Goal: Task Accomplishment & Management: Manage account settings

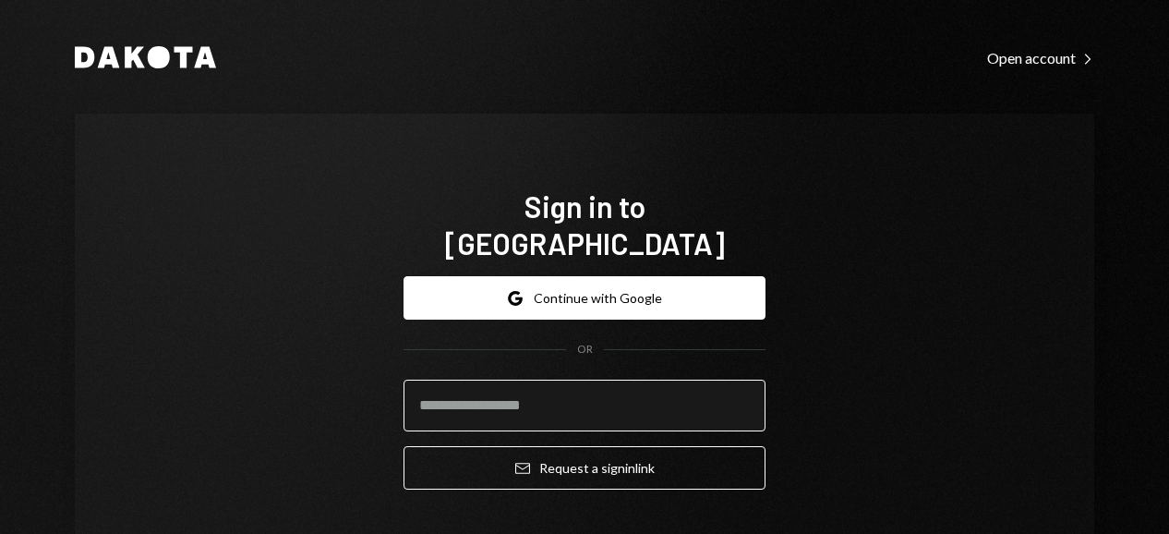
click at [515, 379] on input "email" at bounding box center [584, 405] width 362 height 52
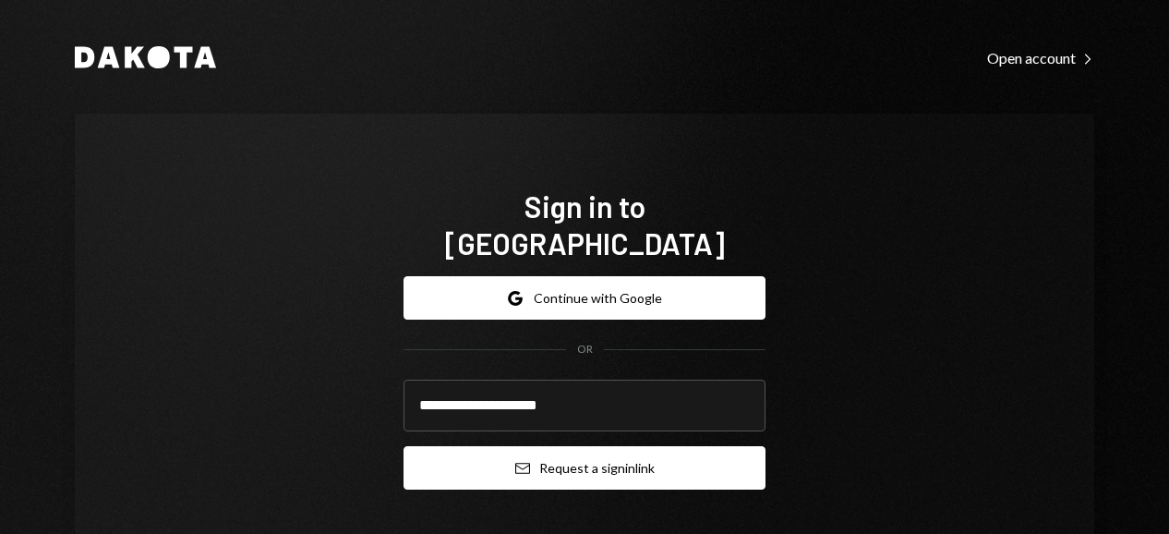
type input "**********"
click at [558, 446] on button "Email Request a sign in link" at bounding box center [584, 467] width 362 height 43
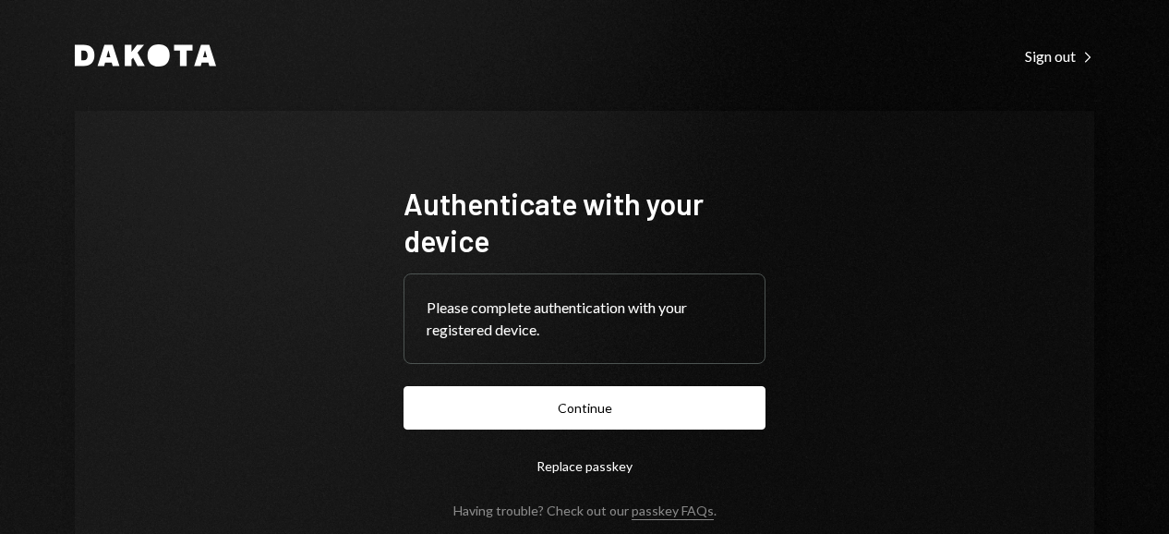
scroll to position [100, 0]
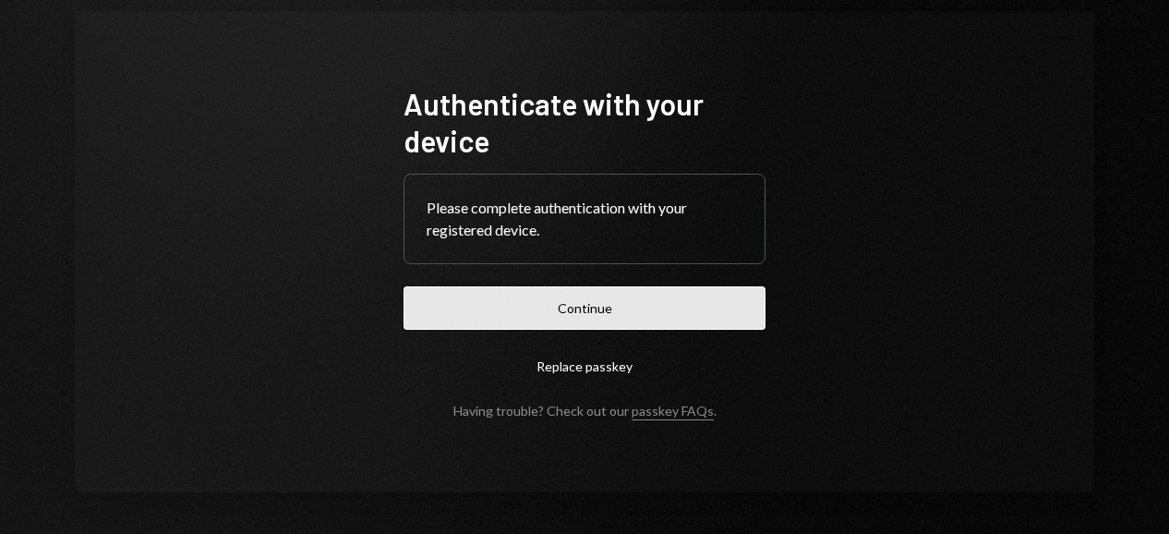
click at [537, 318] on button "Continue" at bounding box center [584, 307] width 362 height 43
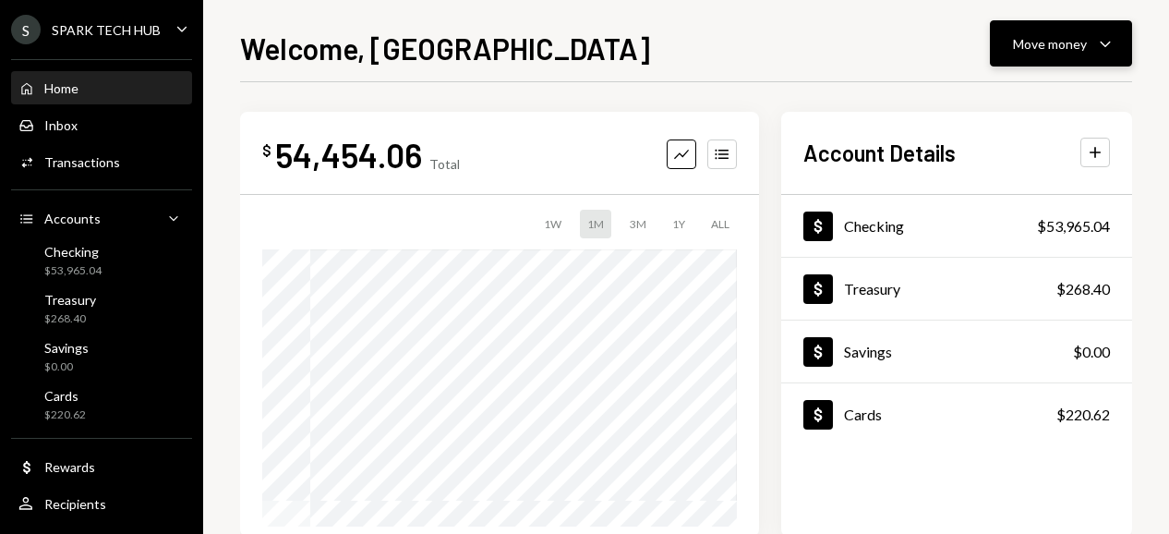
click at [1021, 39] on div "Move money" at bounding box center [1050, 43] width 74 height 19
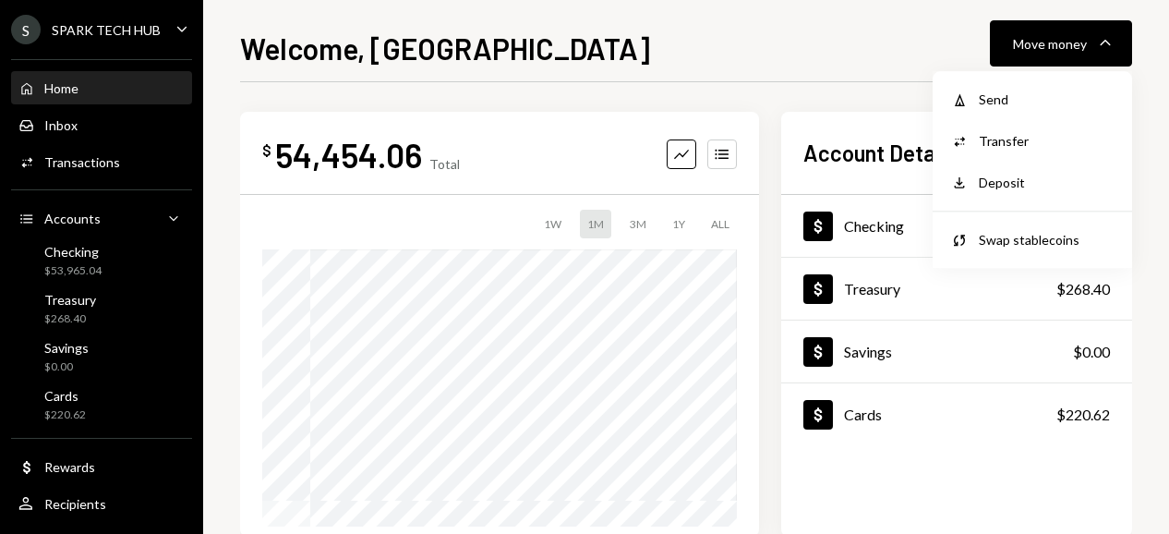
click at [893, 66] on div "Welcome, Olusola Move money Caret Down $ 54,454.06 Total Graph Accounts 1W 1M 3…" at bounding box center [686, 280] width 892 height 508
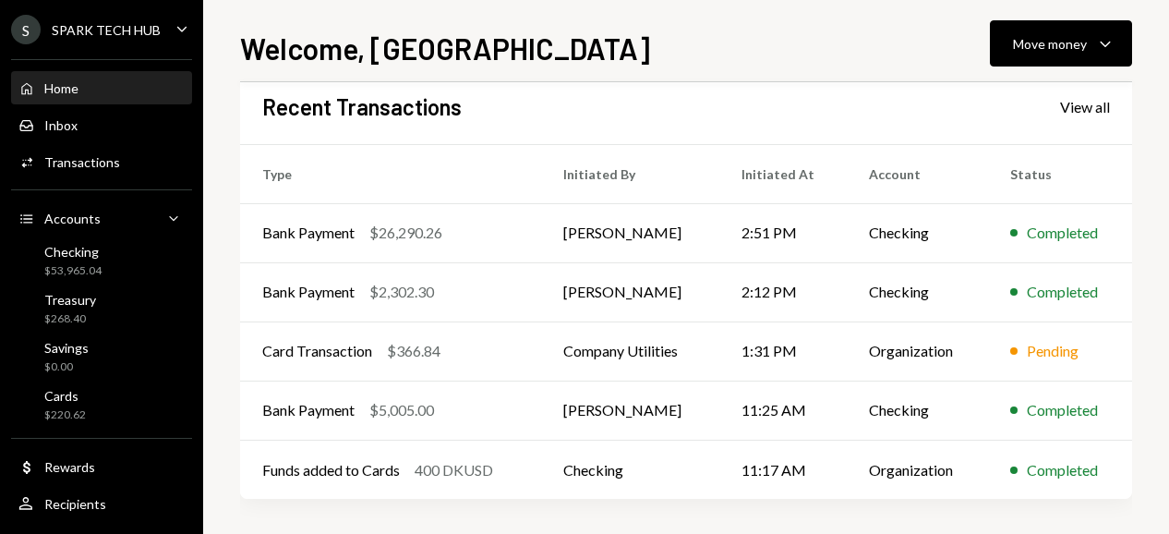
scroll to position [491, 0]
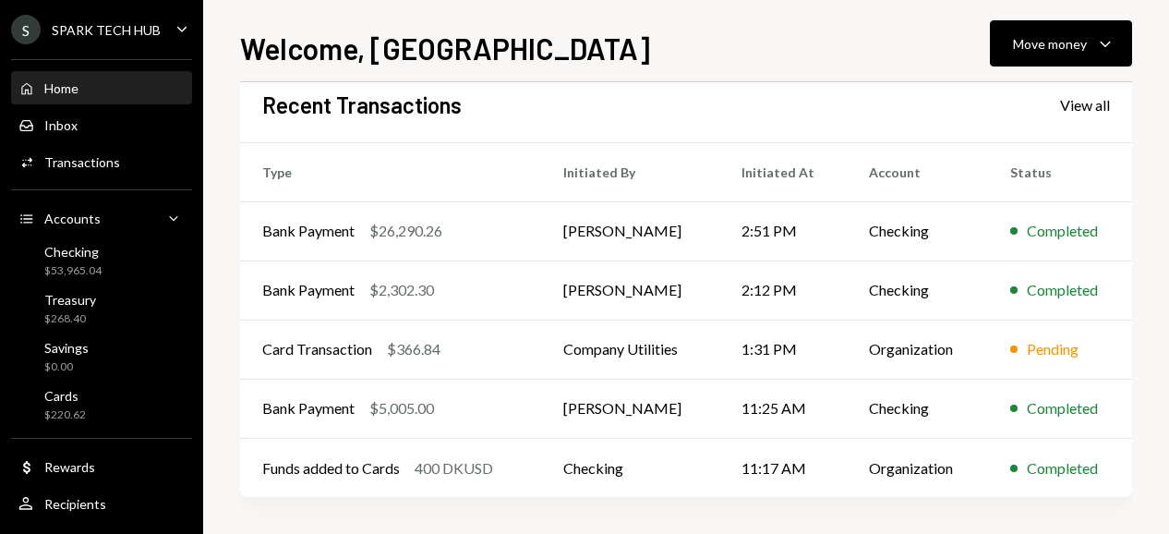
click at [172, 31] on icon "Caret Down" at bounding box center [182, 28] width 20 height 20
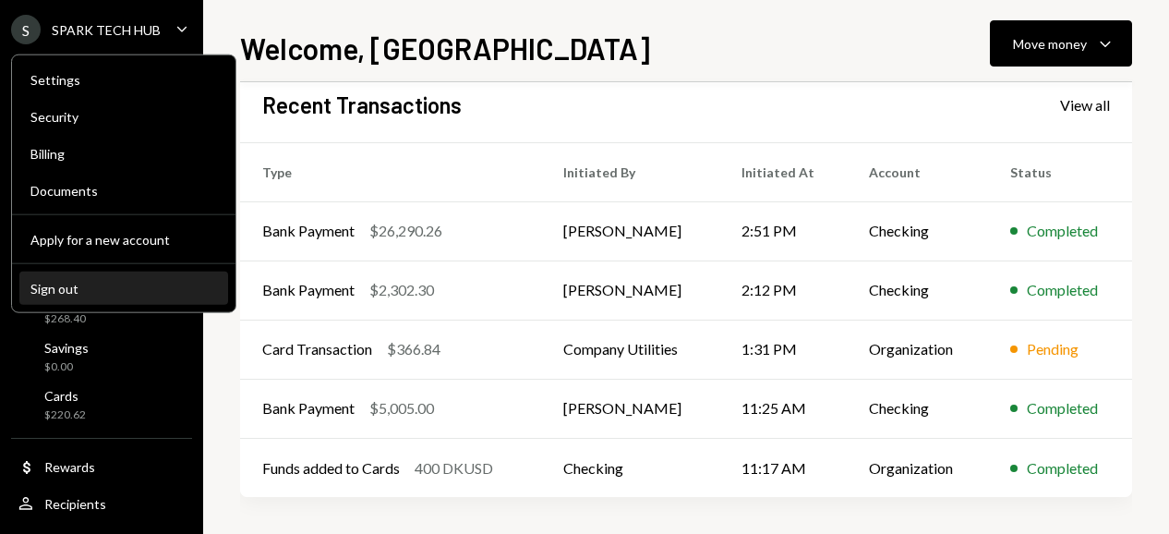
click at [53, 285] on div "Sign out" at bounding box center [123, 288] width 186 height 16
